Goal: Entertainment & Leisure: Consume media (video, audio)

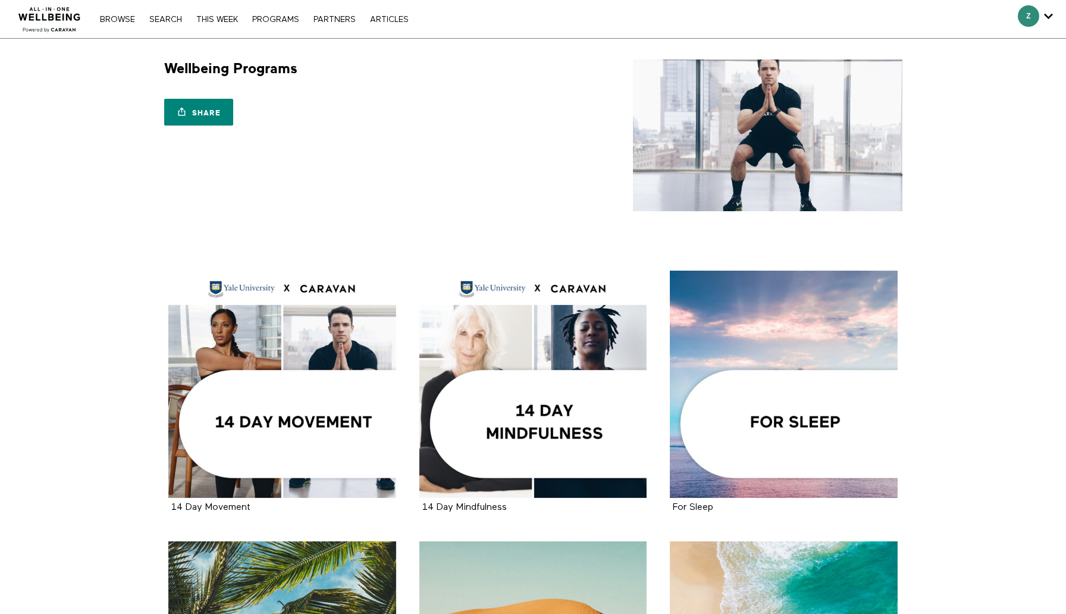
click at [298, 199] on div "Wellbeing Programs Share Share with your friends https://app.allinonewellbeing.…" at bounding box center [533, 136] width 762 height 152
click at [295, 205] on div "Wellbeing Programs Share Share with your friends https://app.allinonewellbeing.…" at bounding box center [533, 136] width 762 height 152
click at [127, 21] on link "Browse" at bounding box center [117, 19] width 47 height 8
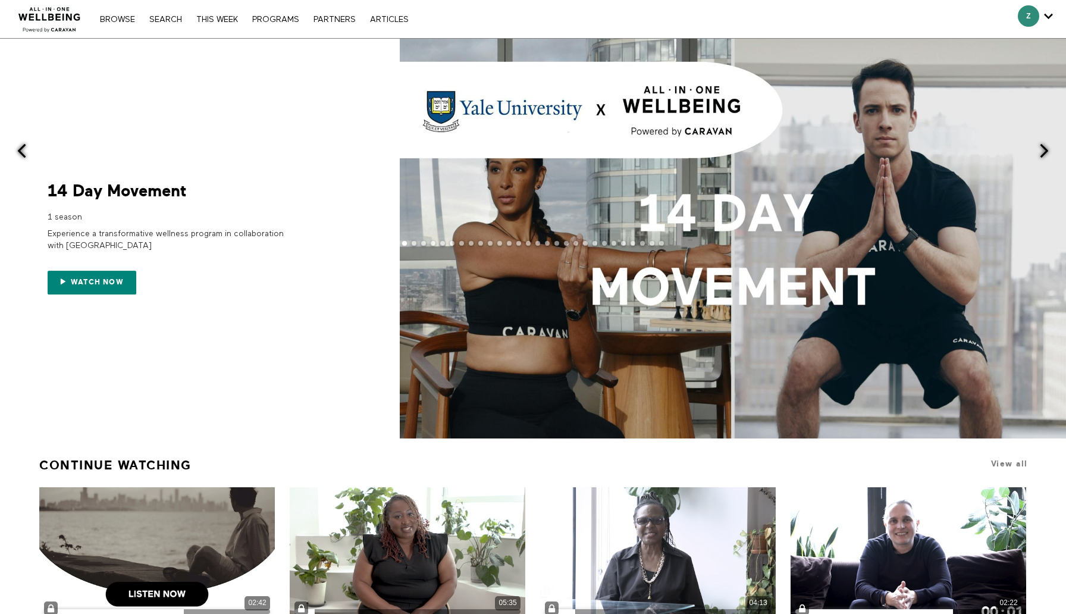
click at [265, 74] on div at bounding box center [533, 239] width 1066 height 400
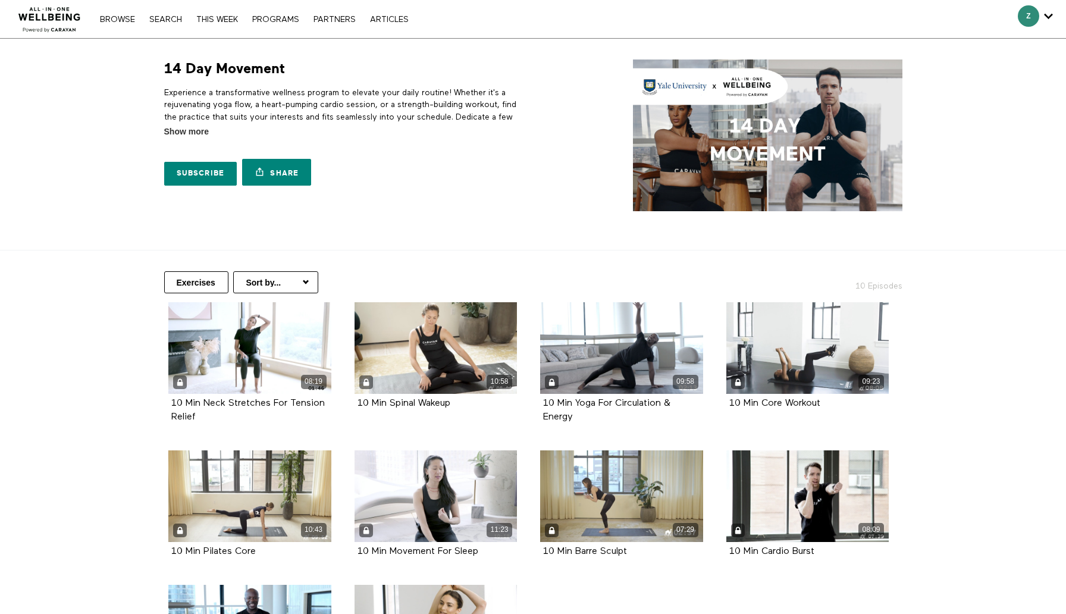
click at [570, 265] on div "Exercises Sort by... Alphabetical Release date 10 Episodes" at bounding box center [533, 277] width 762 height 52
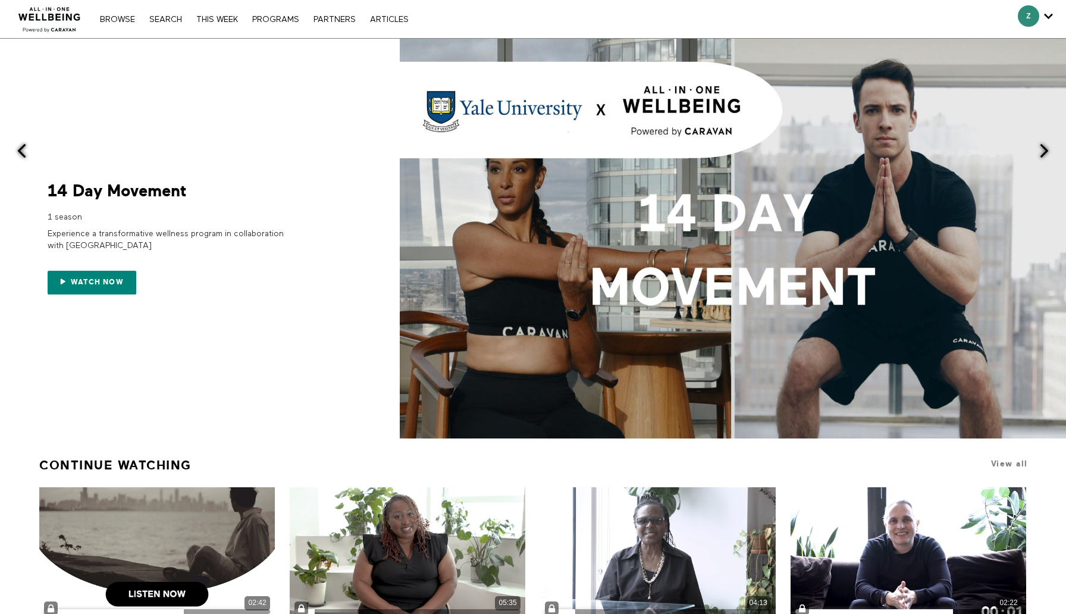
click at [281, 24] on nav "Browse Search THIS WEEK PROGRAMS PARTNERS ARTICLES Subscribe Account settings M…" at bounding box center [254, 19] width 320 height 12
click at [283, 21] on link "PROGRAMS" at bounding box center [275, 19] width 59 height 8
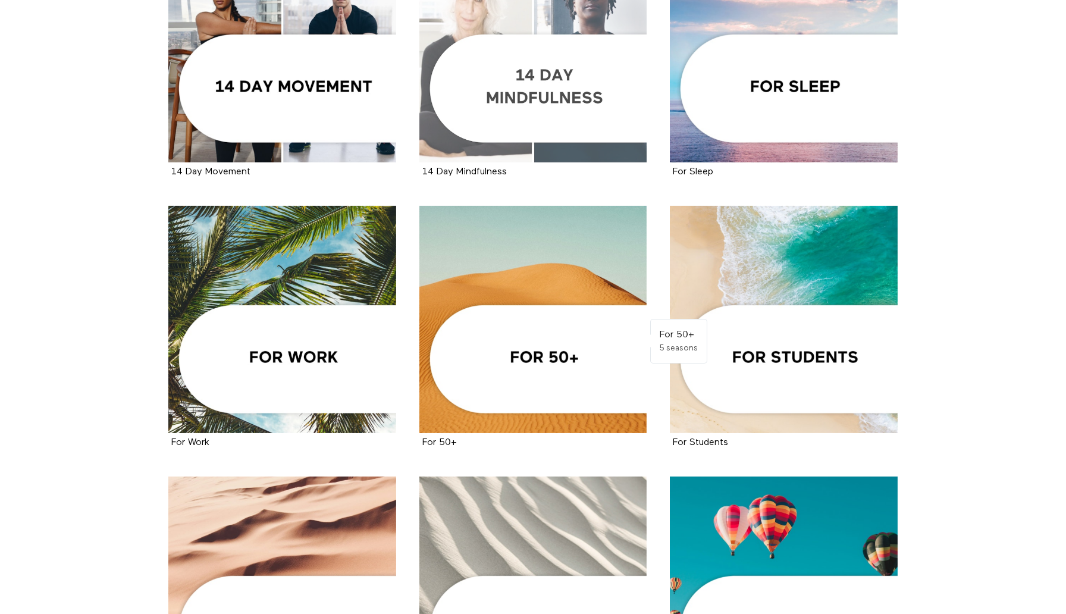
scroll to position [339, 0]
